Goal: Task Accomplishment & Management: Use online tool/utility

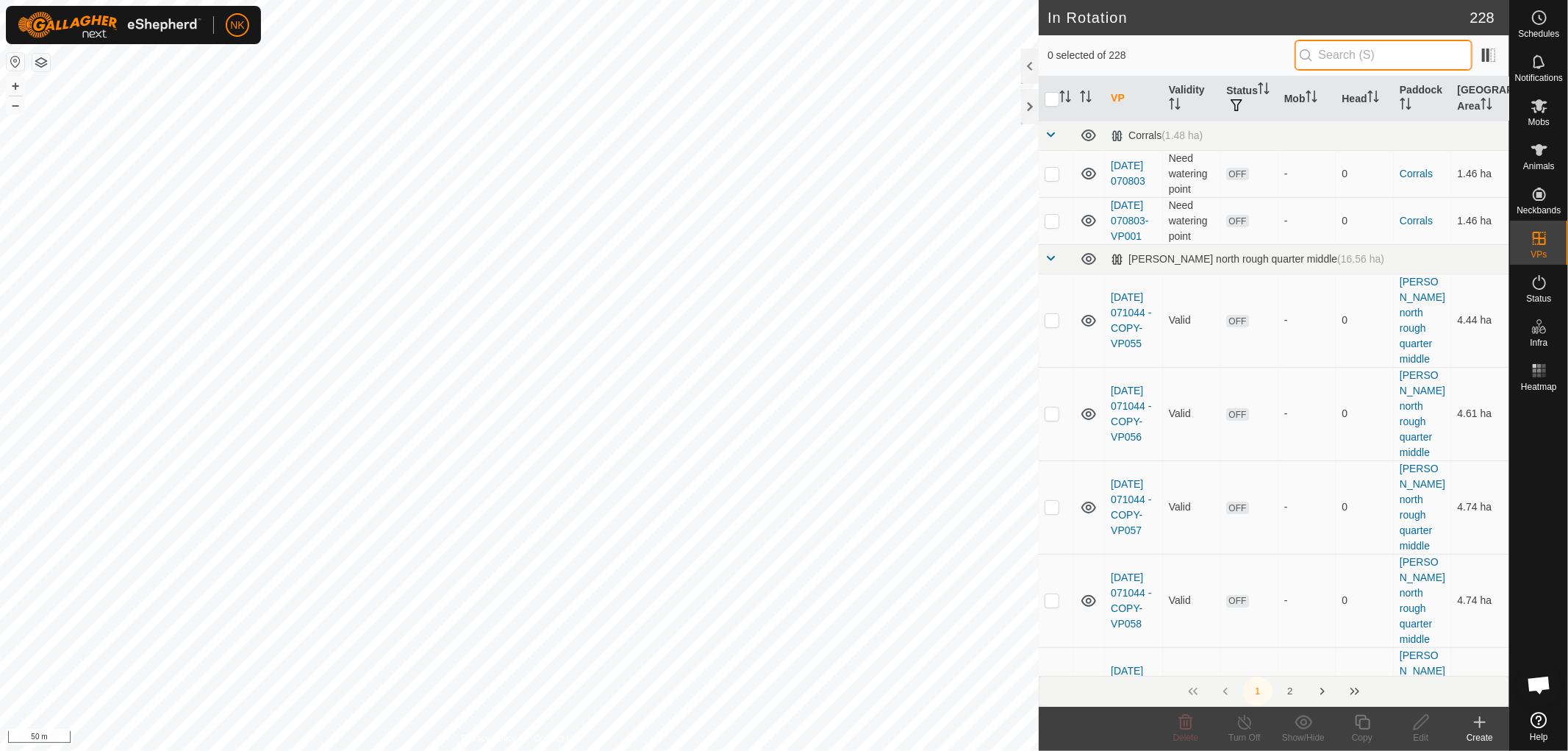
click at [1321, 56] on input "text" at bounding box center [1383, 55] width 178 height 31
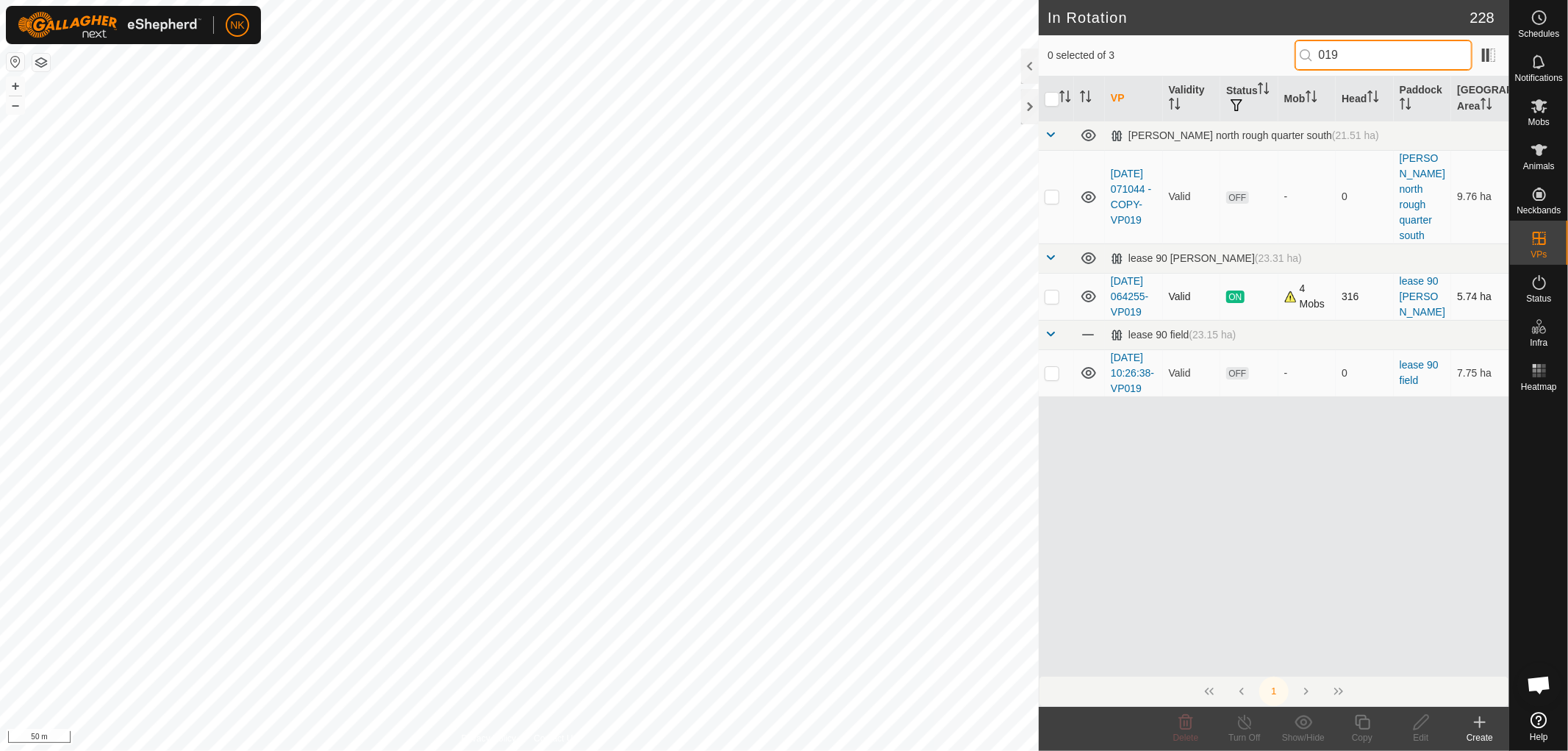
type input "019"
click at [1048, 290] on p-checkbox at bounding box center [1051, 295] width 15 height 11
checkbox input "true"
click at [1362, 729] on icon at bounding box center [1361, 722] width 18 height 18
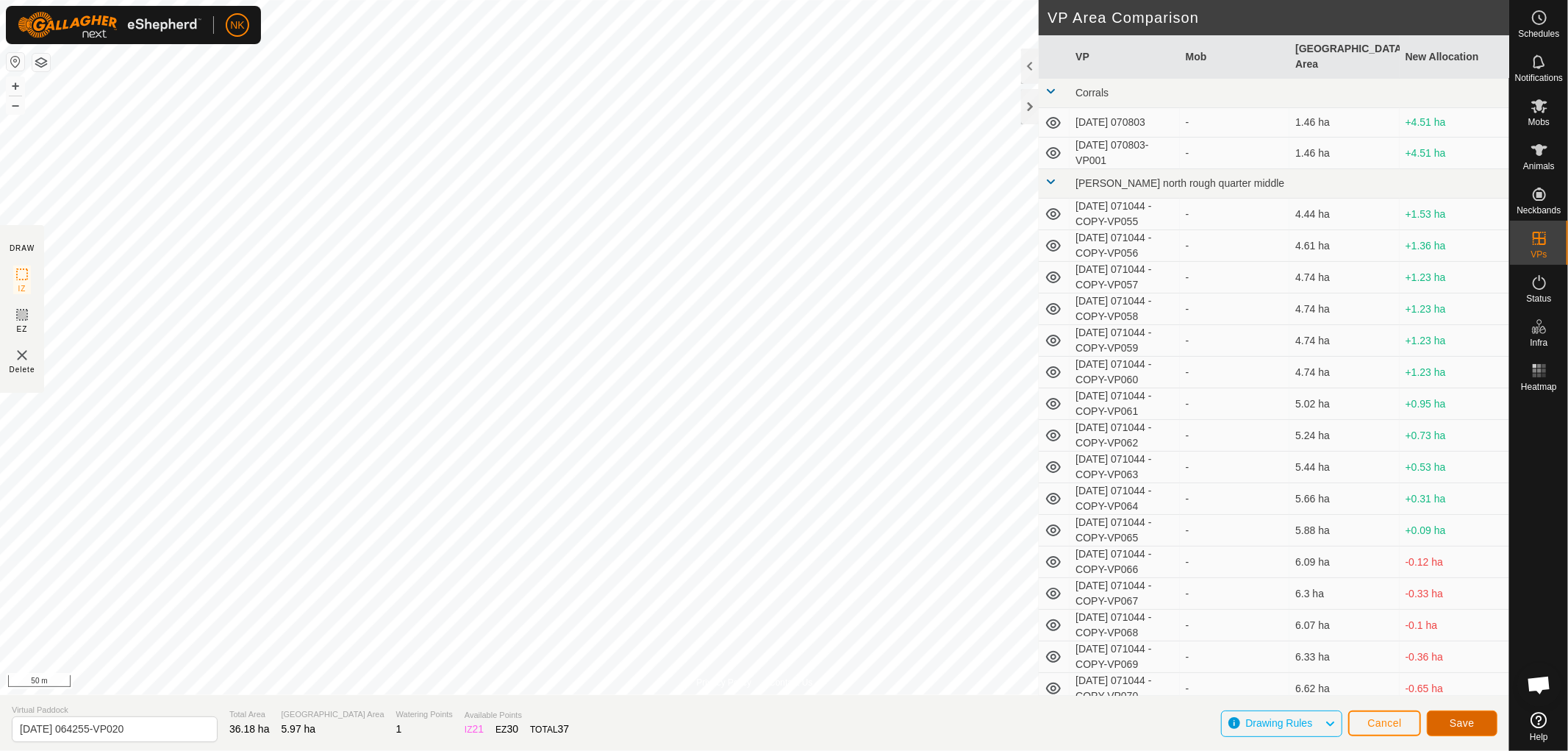
click at [1465, 731] on button "Save" at bounding box center [1462, 723] width 70 height 26
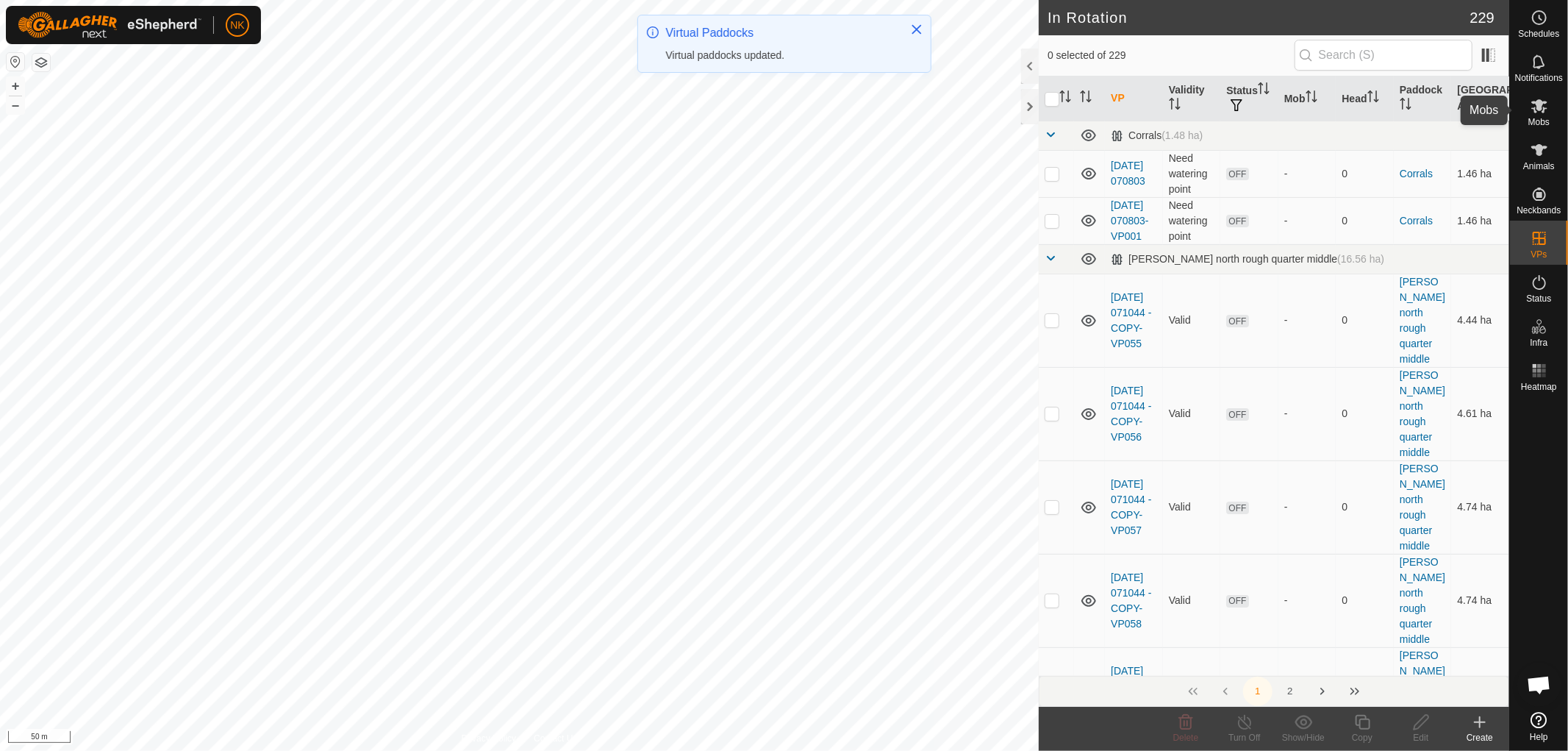
click at [1542, 113] on icon at bounding box center [1539, 106] width 18 height 18
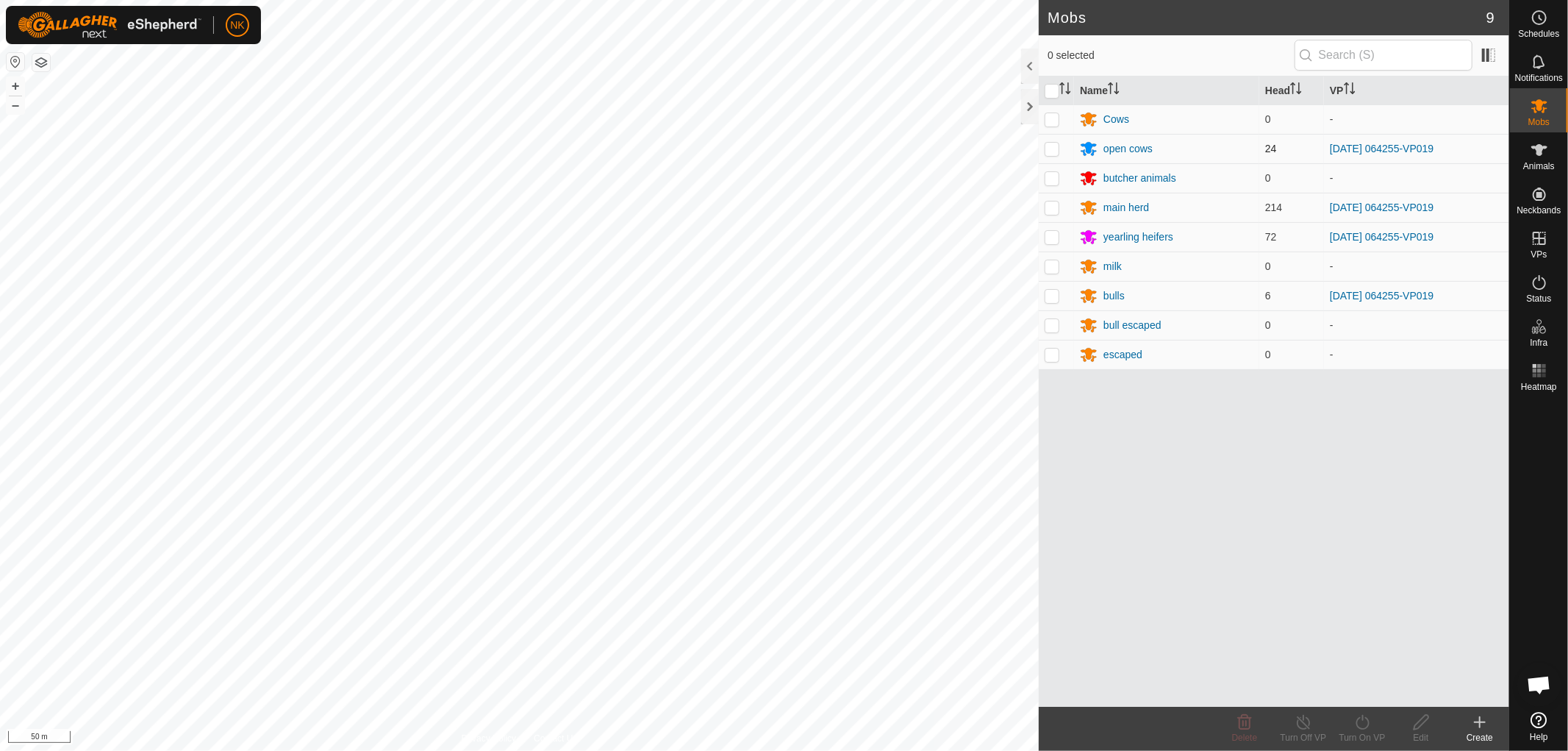
click at [1049, 149] on p-checkbox at bounding box center [1051, 148] width 15 height 11
checkbox input "true"
click at [1046, 212] on p-checkbox at bounding box center [1051, 207] width 15 height 11
checkbox input "true"
click at [1052, 238] on p-checkbox at bounding box center [1051, 237] width 15 height 11
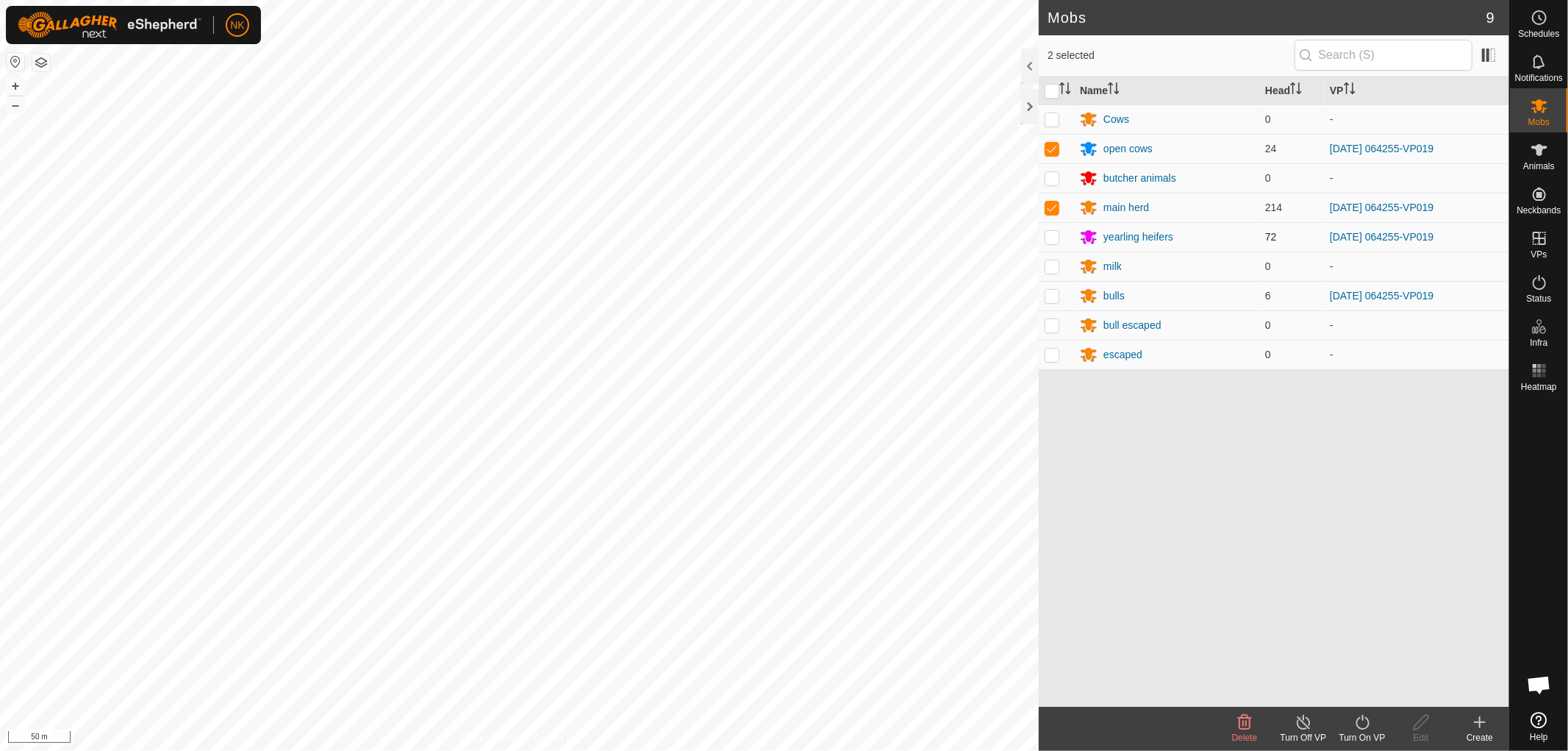
checkbox input "true"
click at [1046, 294] on p-checkbox at bounding box center [1051, 295] width 15 height 11
checkbox input "true"
click at [1361, 720] on icon at bounding box center [1361, 722] width 18 height 18
click at [1342, 684] on link "Now" at bounding box center [1406, 689] width 146 height 29
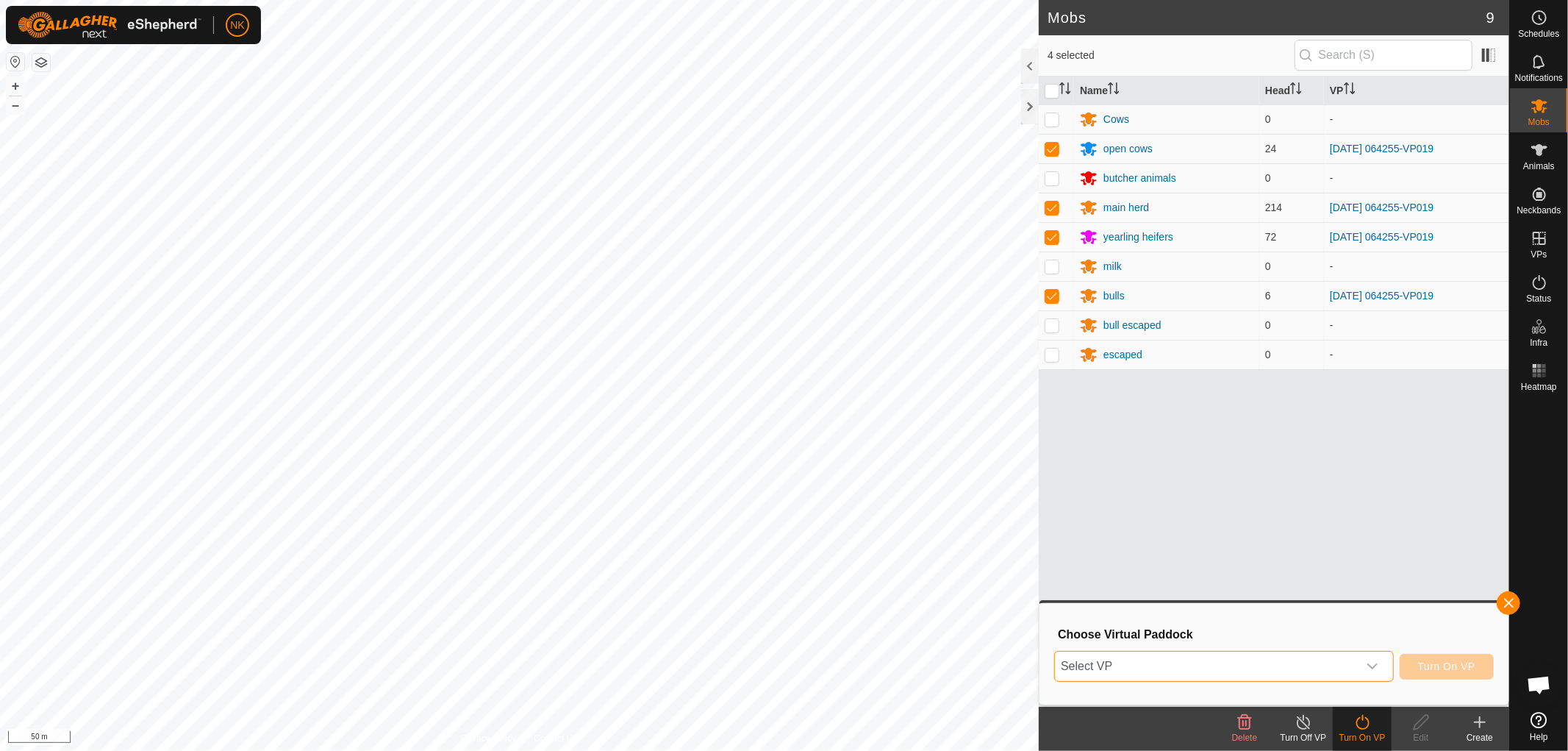
click at [1324, 667] on span "Select VP" at bounding box center [1206, 666] width 302 height 29
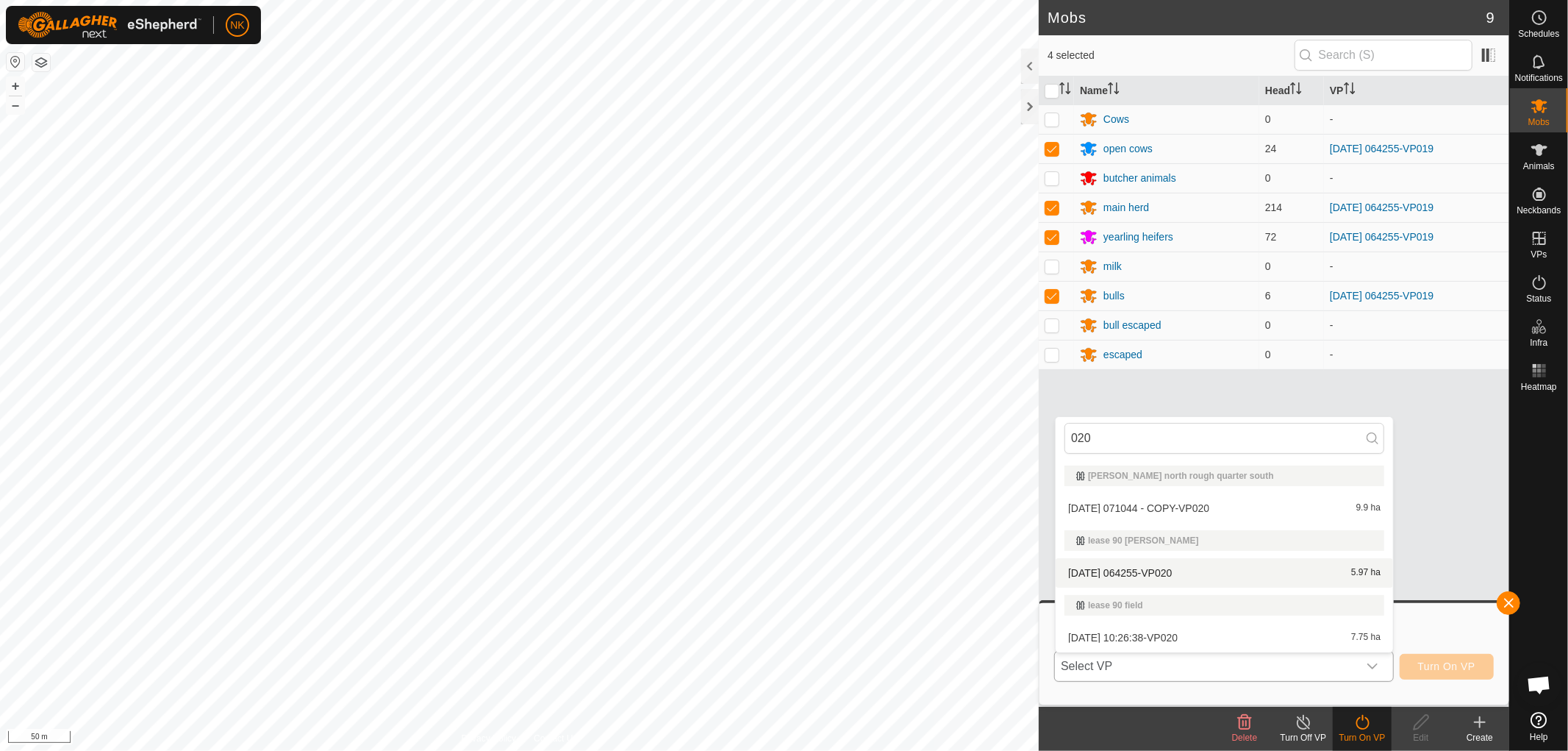
type input "020"
click at [1135, 568] on li "[DATE] 064255-VP020 5.97 ha" at bounding box center [1224, 572] width 338 height 29
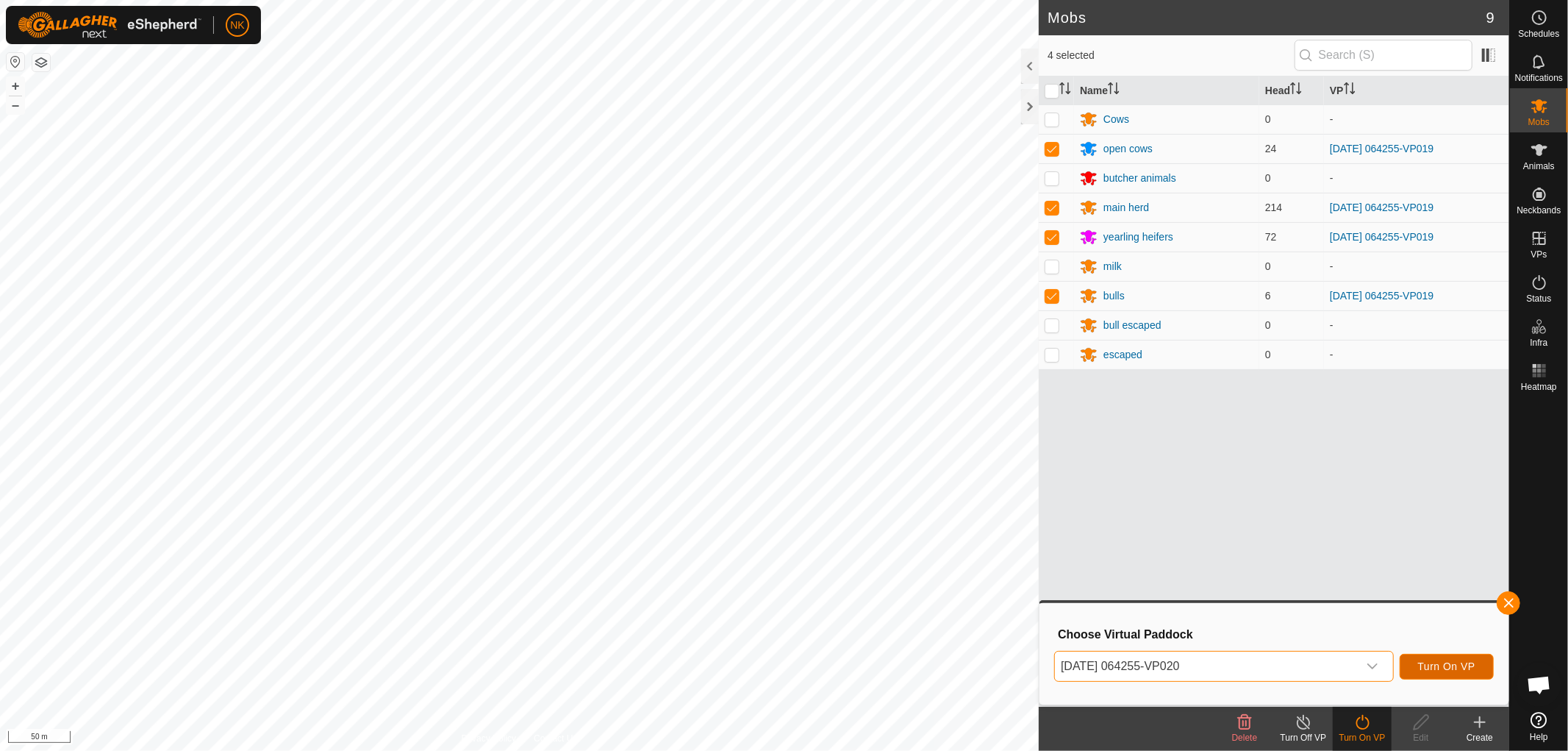
click at [1452, 659] on button "Turn On VP" at bounding box center [1446, 666] width 94 height 26
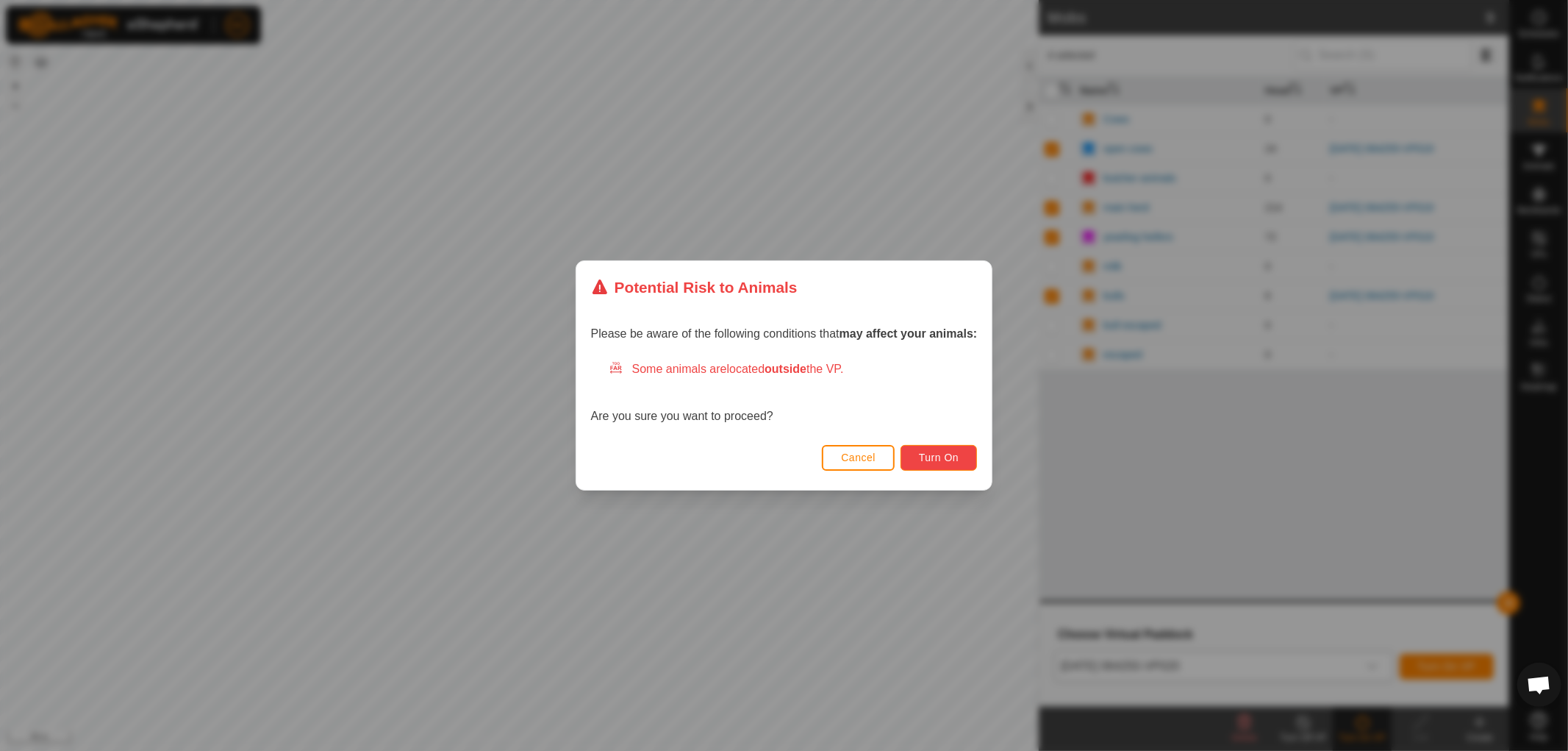
click at [932, 456] on span "Turn On" at bounding box center [938, 456] width 40 height 11
